Goal: Use online tool/utility: Utilize a website feature to perform a specific function

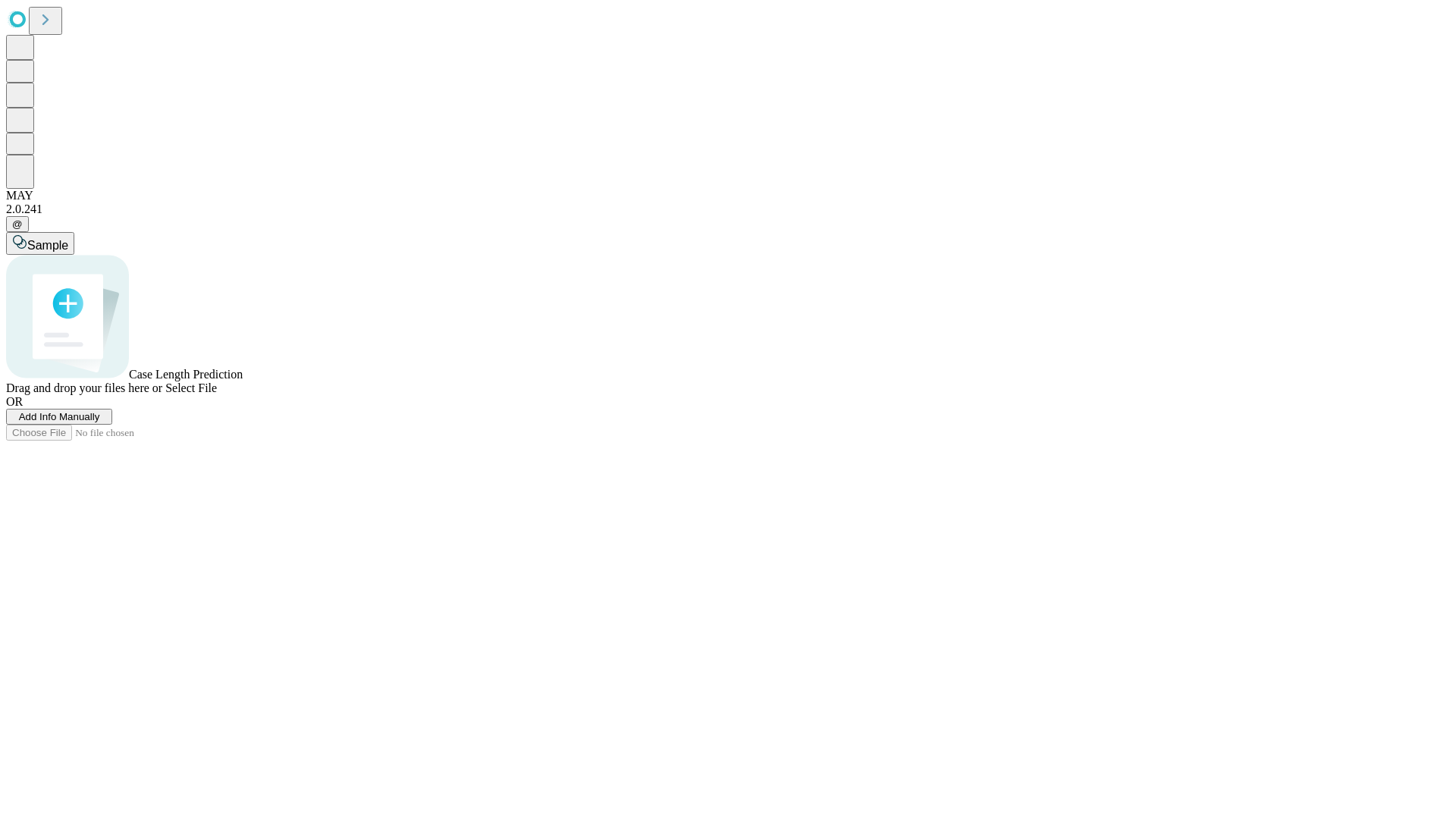
click at [100, 423] on span "Add Info Manually" at bounding box center [60, 417] width 81 height 11
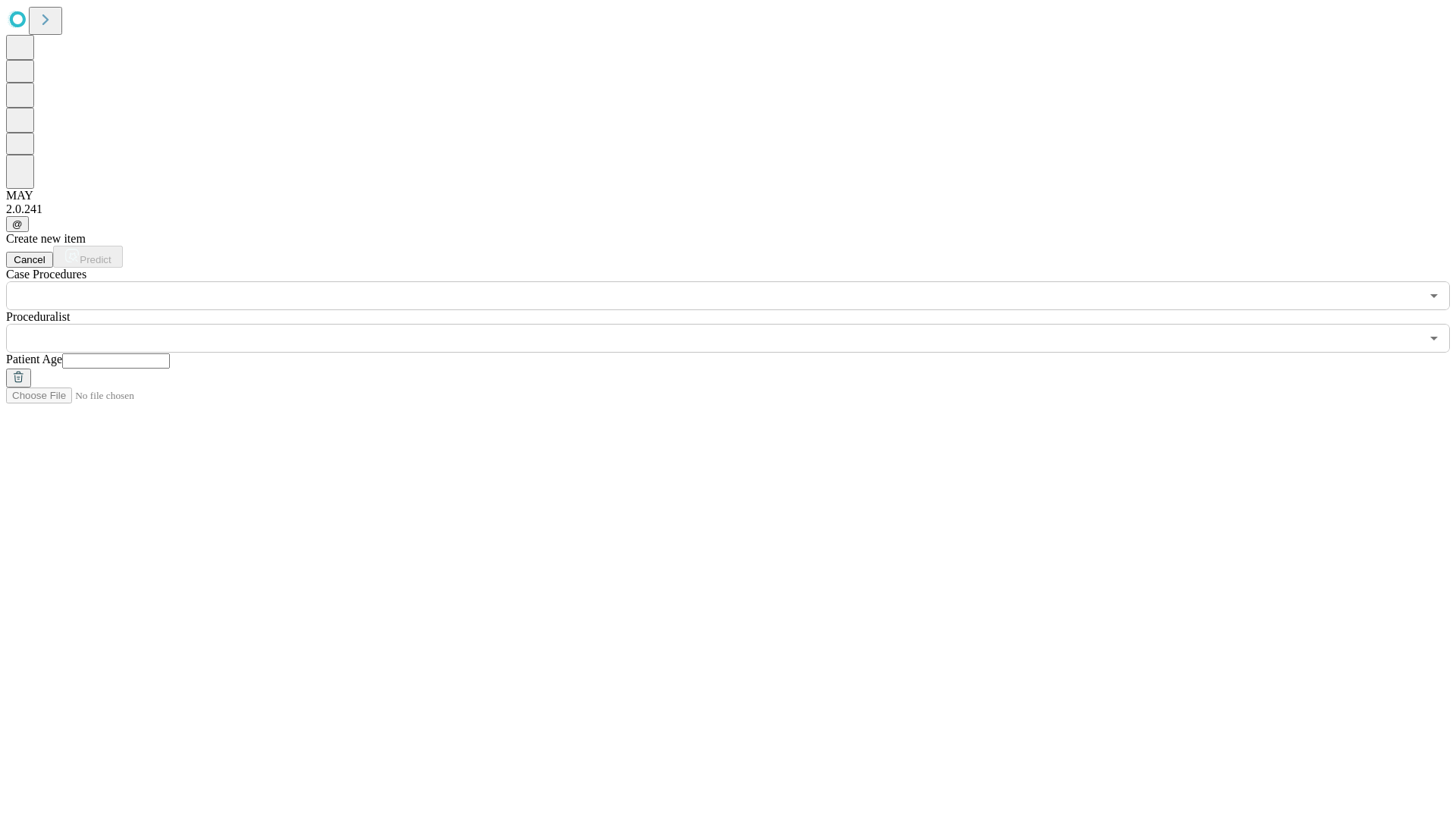
click at [170, 353] on input "text" at bounding box center [116, 361] width 108 height 15
type input "**"
click at [738, 324] on input "text" at bounding box center [713, 338] width 1414 height 29
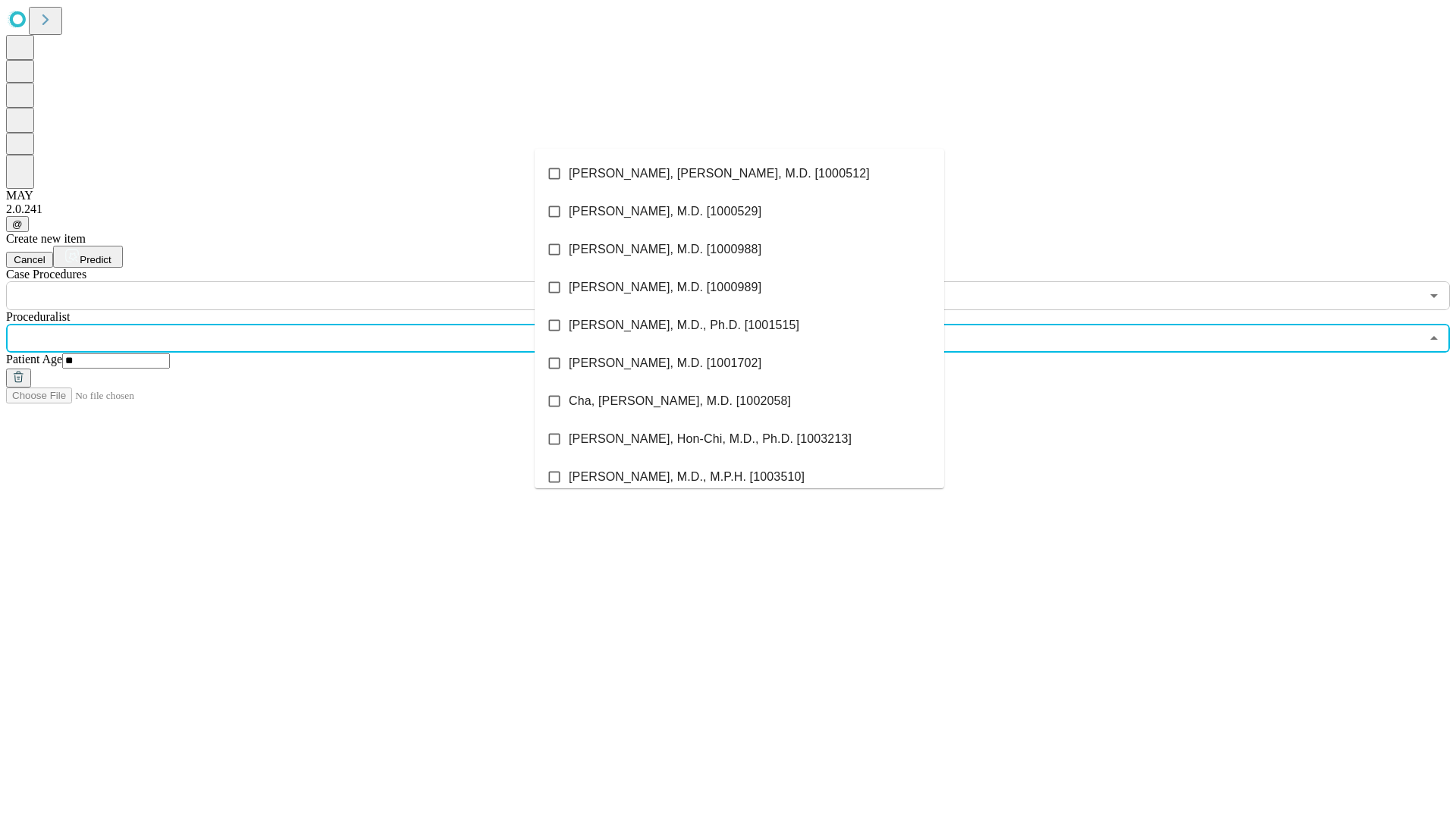
click at [739, 174] on li "[PERSON_NAME], [PERSON_NAME], M.D. [1000512]" at bounding box center [739, 174] width 410 height 38
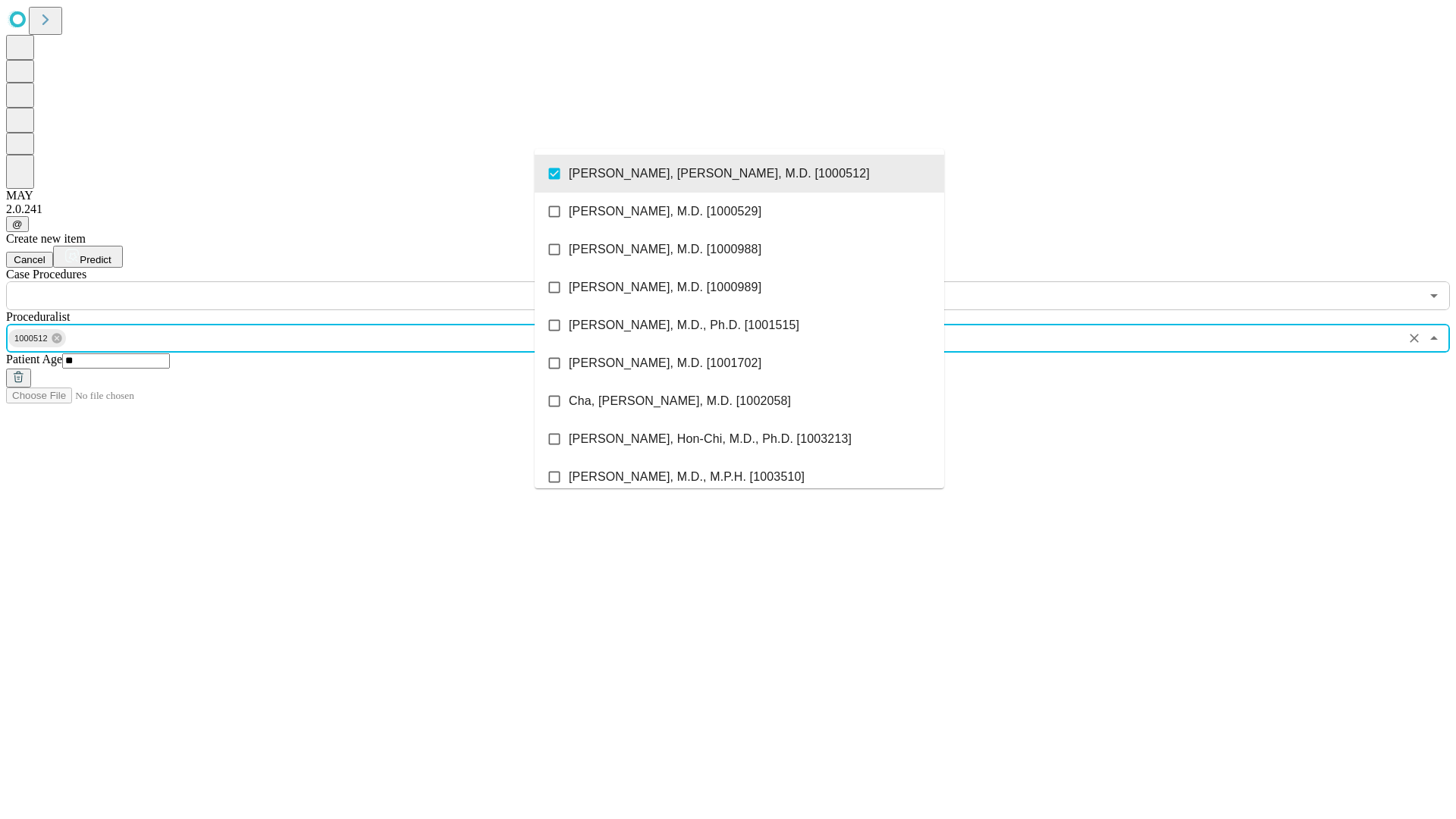
click at [318, 281] on input "text" at bounding box center [713, 296] width 1414 height 29
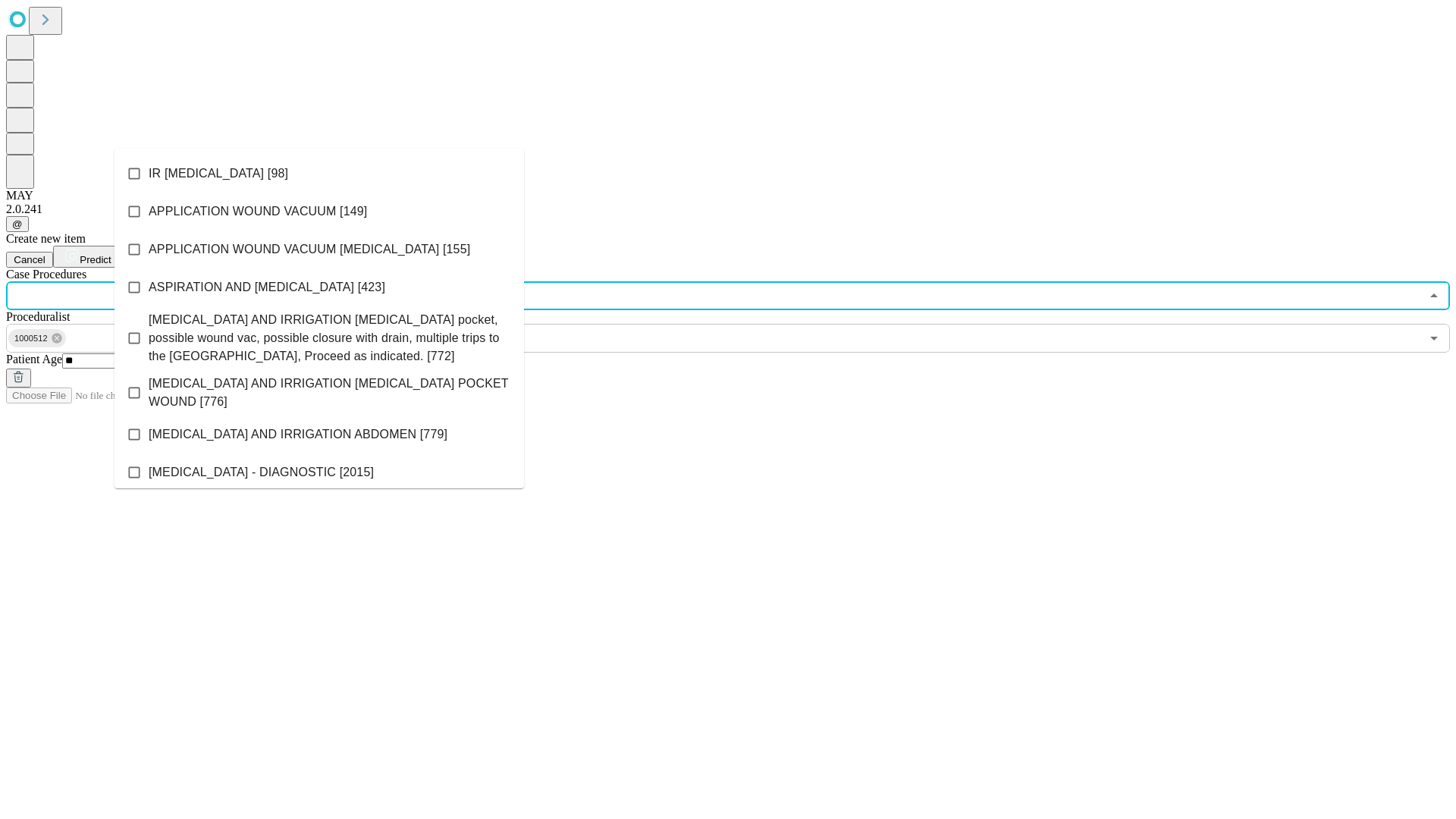
click at [319, 174] on li "IR [MEDICAL_DATA] [98]" at bounding box center [319, 174] width 410 height 38
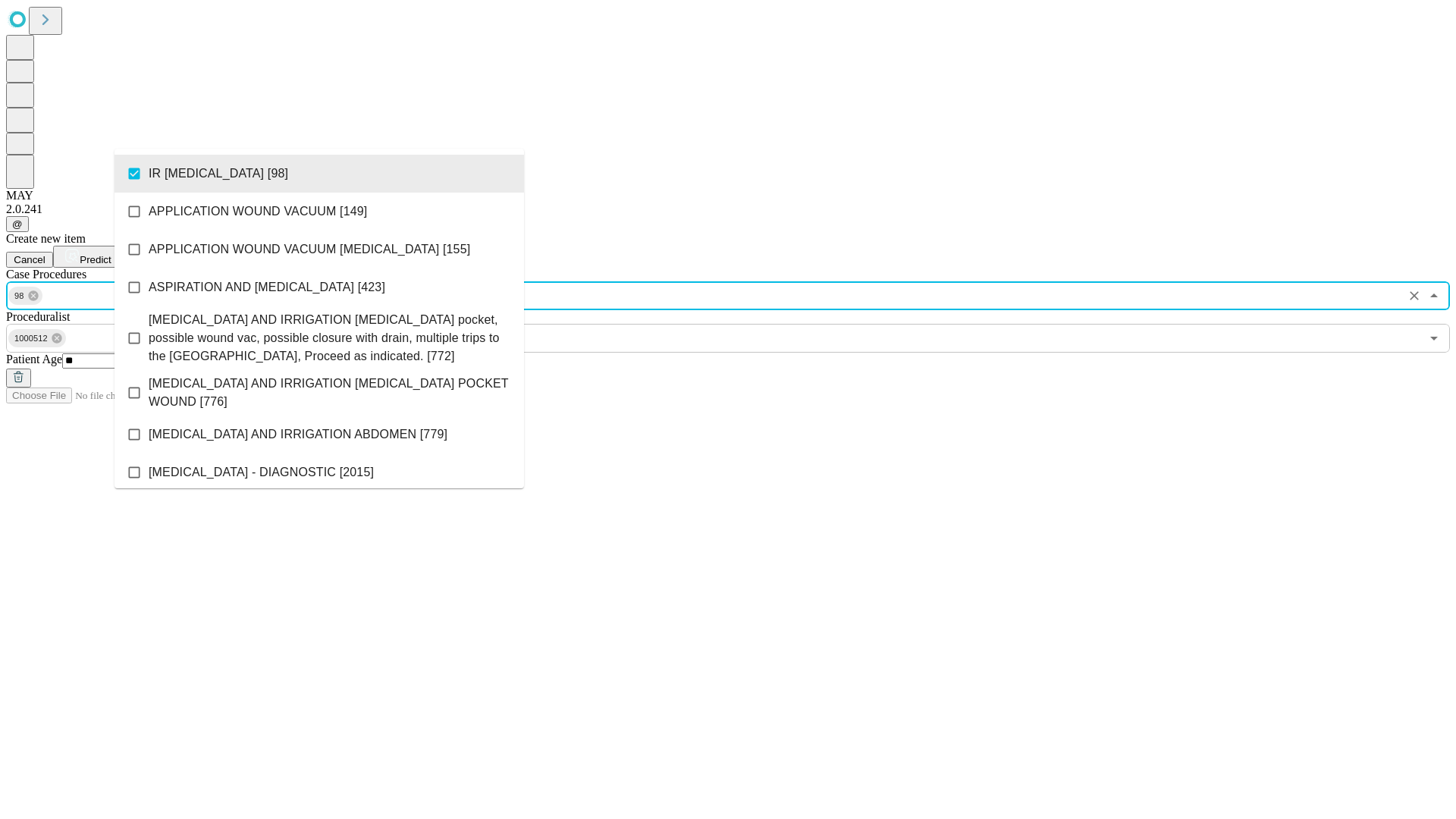
click at [110, 254] on span "Predict" at bounding box center [94, 260] width 31 height 11
